Goal: Check status: Check status

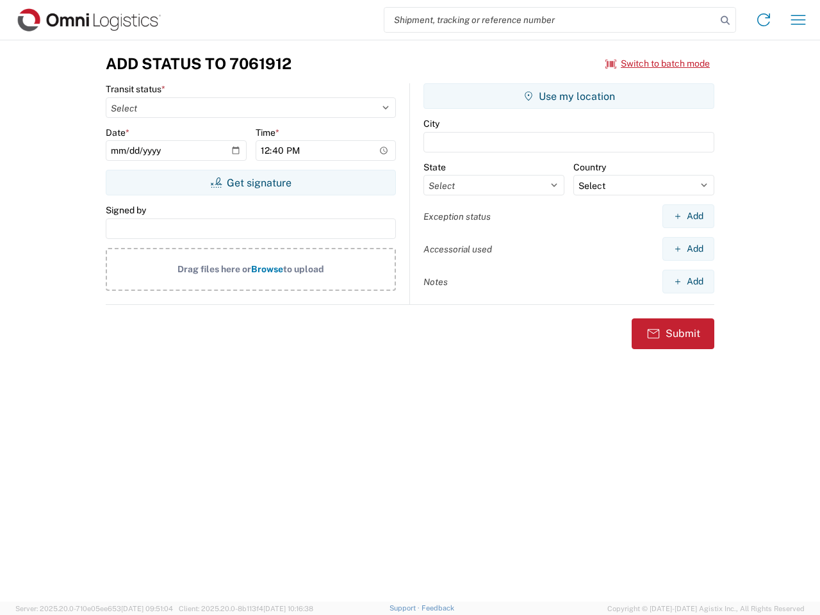
click at [551, 20] on input "search" at bounding box center [551, 20] width 332 height 24
click at [726, 21] on icon at bounding box center [726, 21] width 18 height 18
click at [764, 20] on icon at bounding box center [764, 20] width 21 height 21
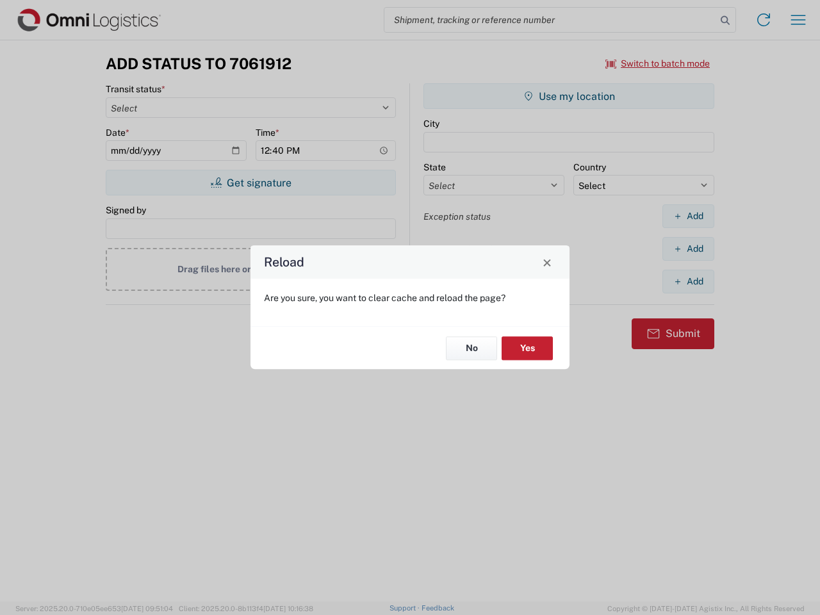
click at [799, 20] on div "Reload Are you sure, you want to clear cache and reload the page? No Yes" at bounding box center [410, 307] width 820 height 615
click at [658, 63] on div "Reload Are you sure, you want to clear cache and reload the page? No Yes" at bounding box center [410, 307] width 820 height 615
click at [251, 183] on div "Reload Are you sure, you want to clear cache and reload the page? No Yes" at bounding box center [410, 307] width 820 height 615
click at [569, 96] on div "Reload Are you sure, you want to clear cache and reload the page? No Yes" at bounding box center [410, 307] width 820 height 615
click at [688, 216] on div "Reload Are you sure, you want to clear cache and reload the page? No Yes" at bounding box center [410, 307] width 820 height 615
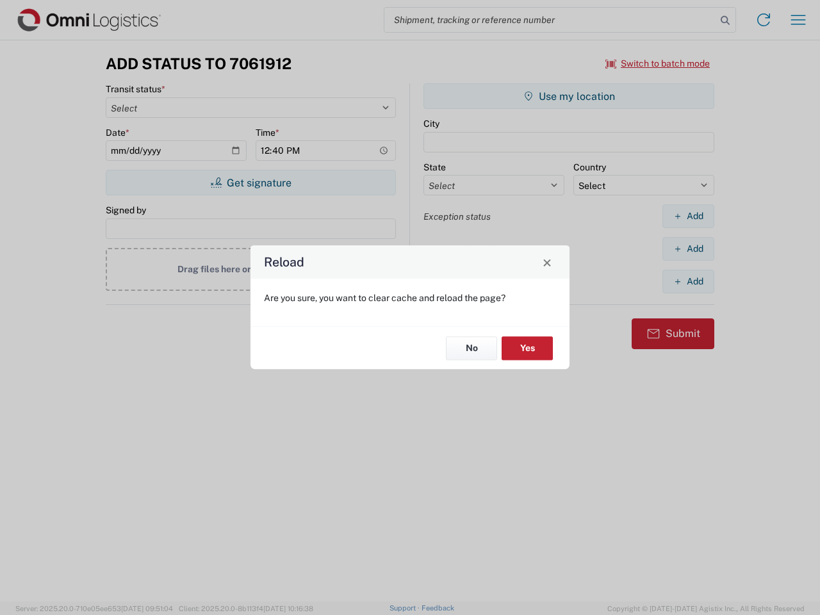
click at [688, 249] on div "Reload Are you sure, you want to clear cache and reload the page? No Yes" at bounding box center [410, 307] width 820 height 615
click at [688, 281] on div "Reload Are you sure, you want to clear cache and reload the page? No Yes" at bounding box center [410, 307] width 820 height 615
